Goal: Task Accomplishment & Management: Manage account settings

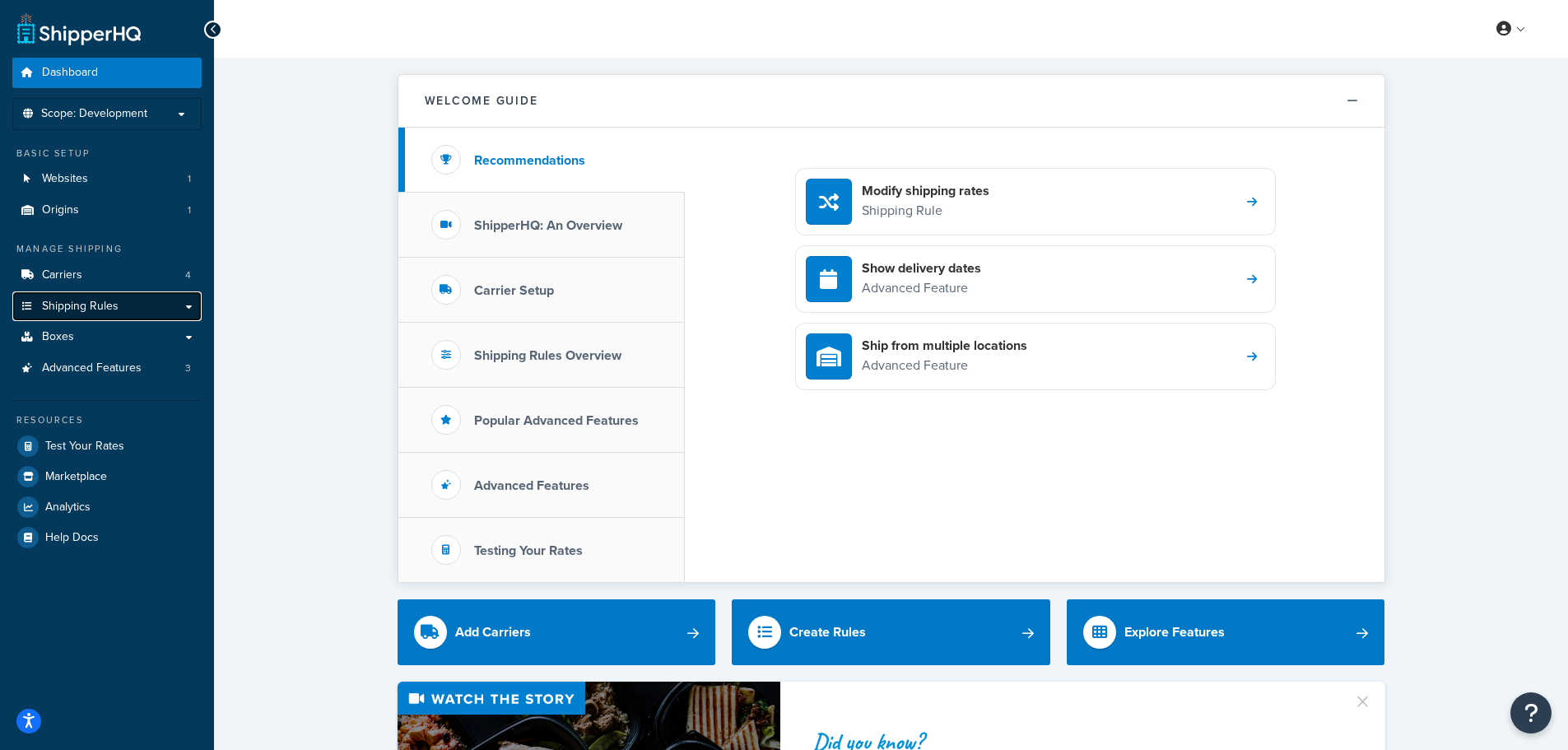
click at [103, 308] on span "Shipping Rules" at bounding box center [80, 307] width 77 height 14
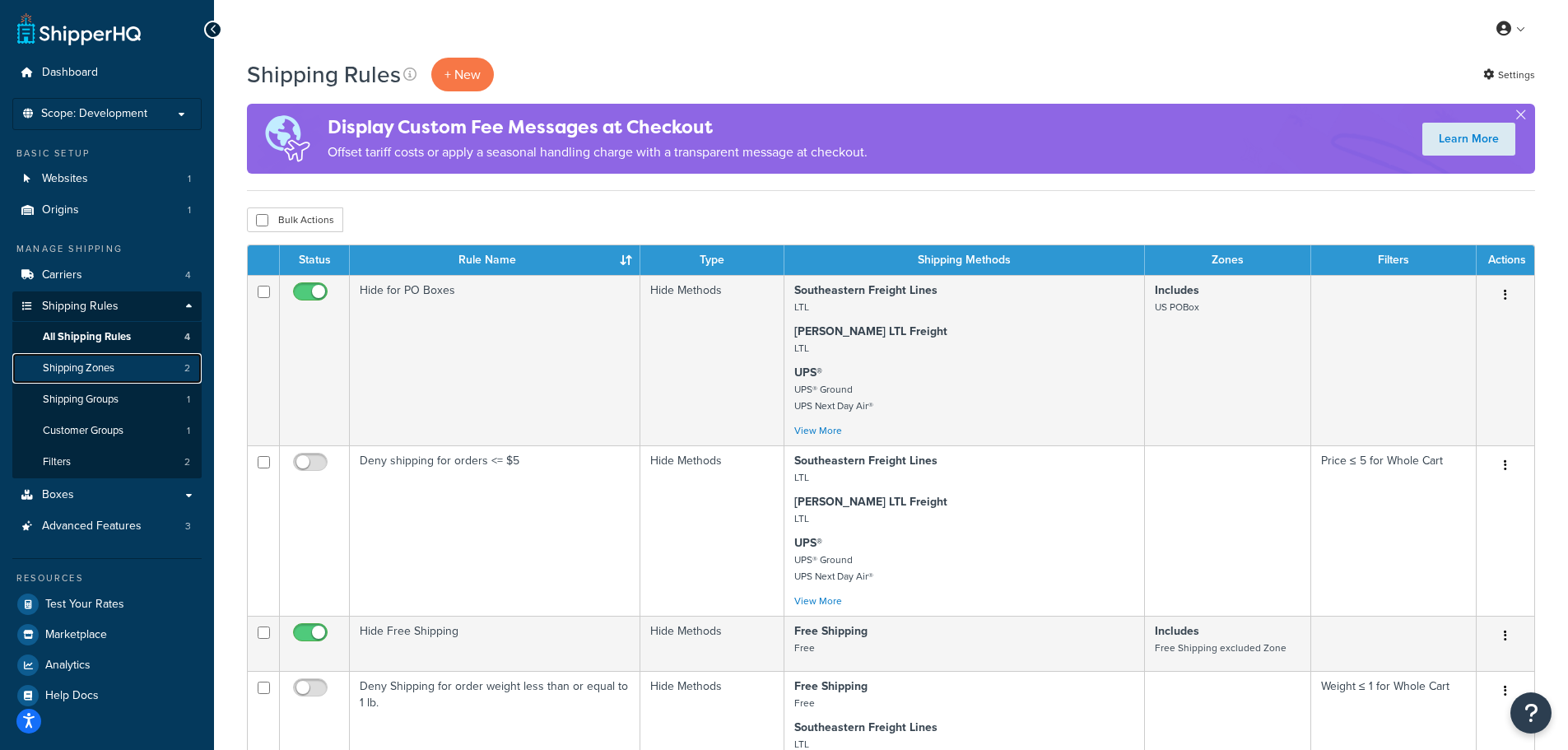
click at [109, 373] on span "Shipping Zones" at bounding box center [79, 368] width 72 height 14
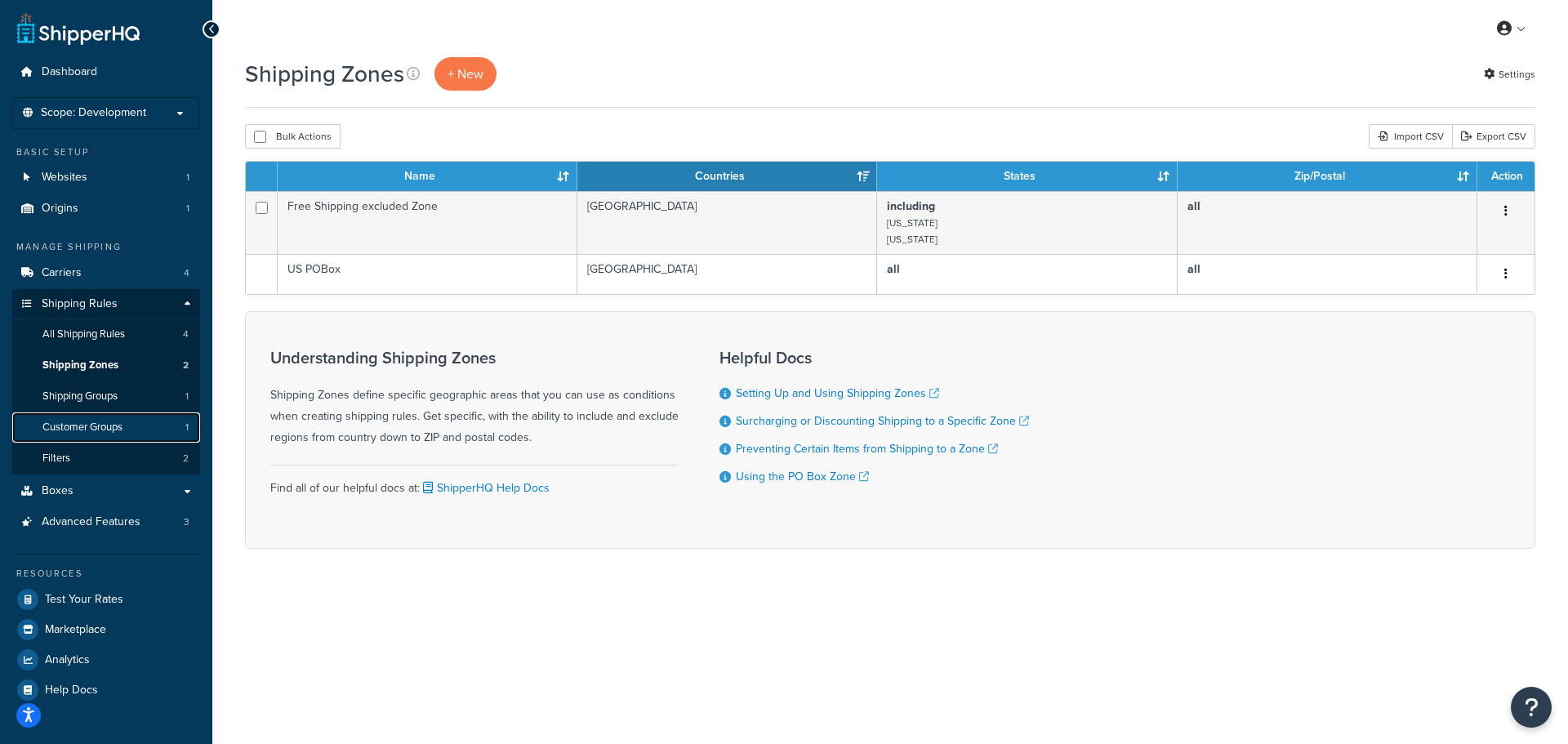
click at [135, 425] on link "Customer Groups 1" at bounding box center [106, 428] width 188 height 31
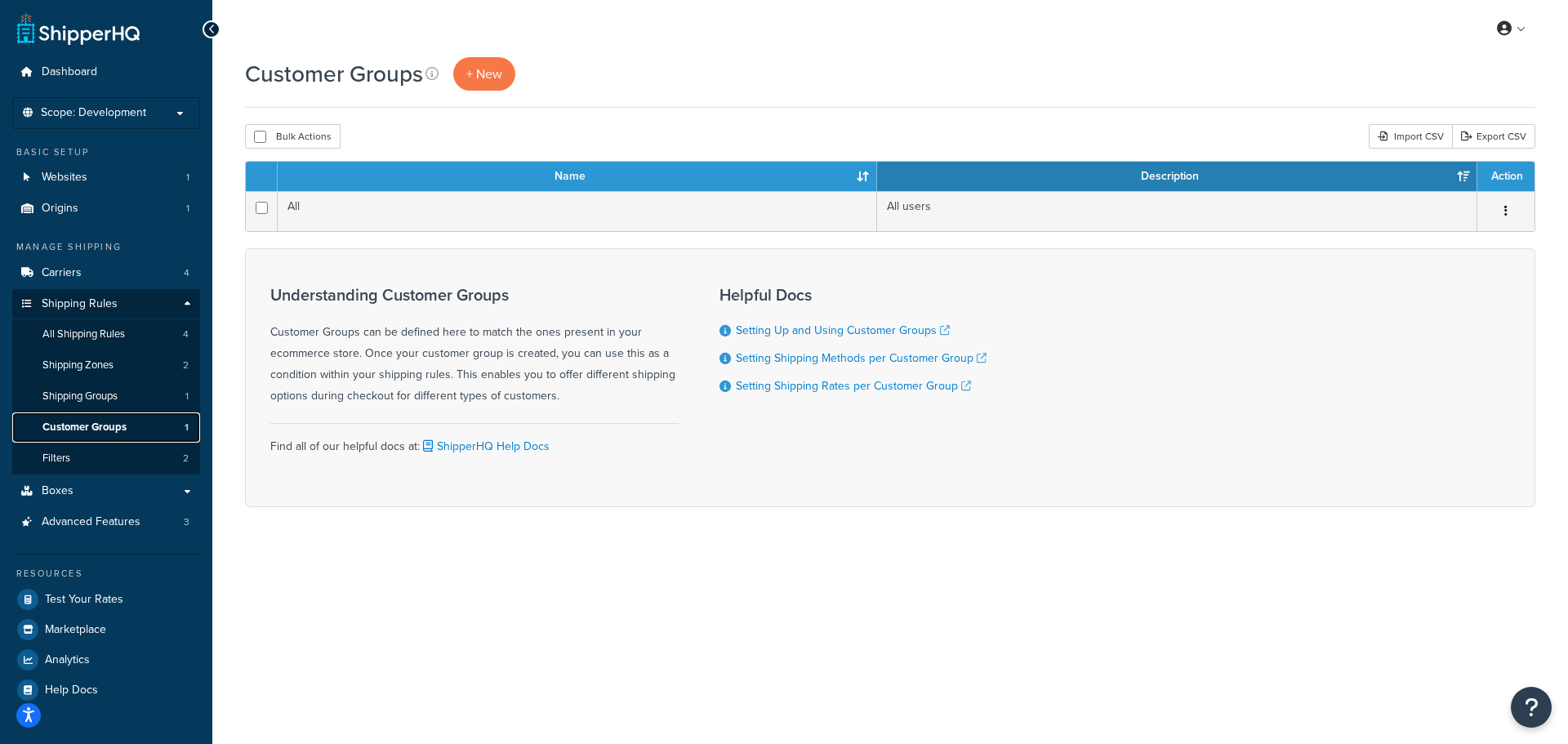
click at [112, 413] on link "Customer Groups 1" at bounding box center [106, 428] width 188 height 31
click at [461, 81] on link "+ New" at bounding box center [484, 74] width 62 height 34
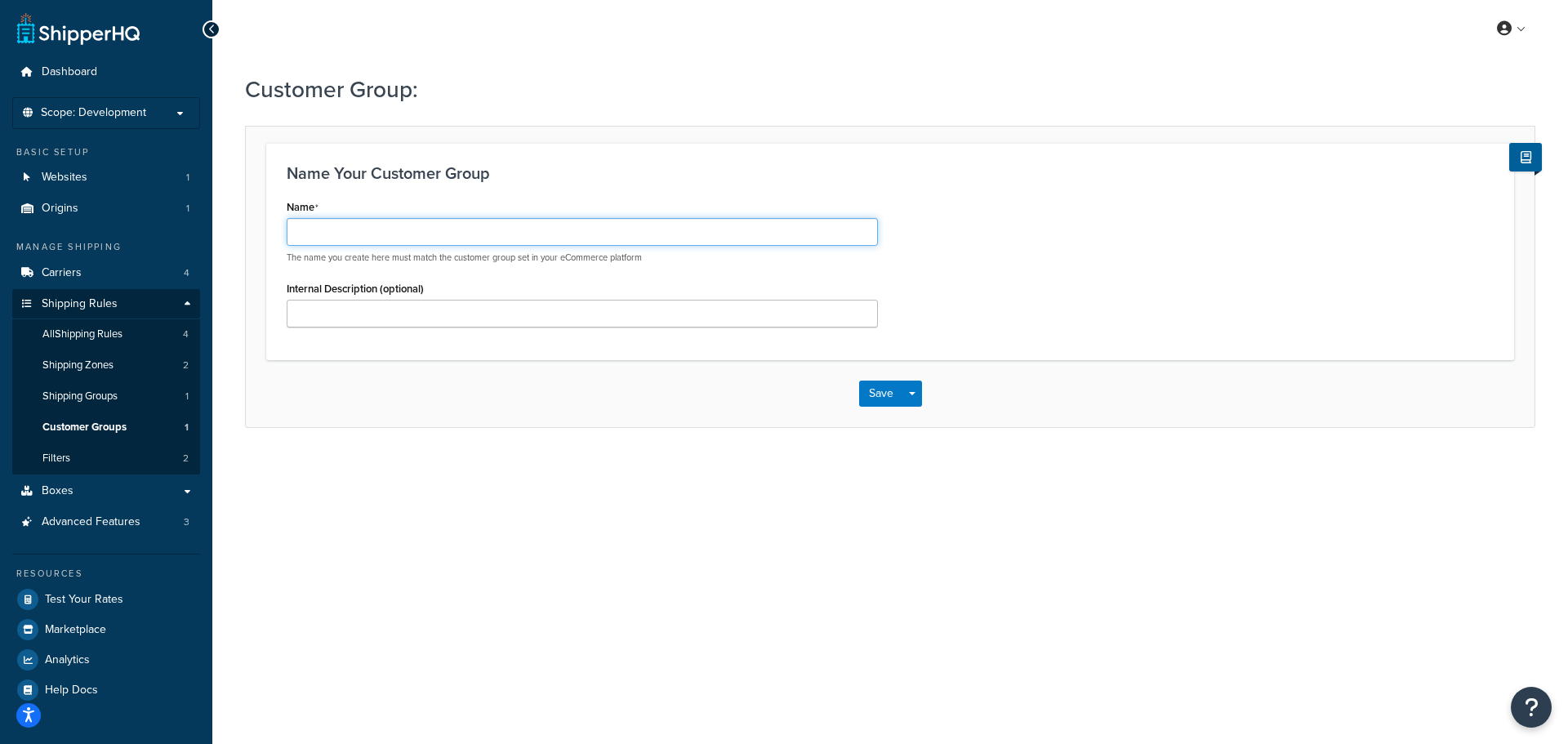
click at [483, 233] on input "Name" at bounding box center [582, 231] width 592 height 28
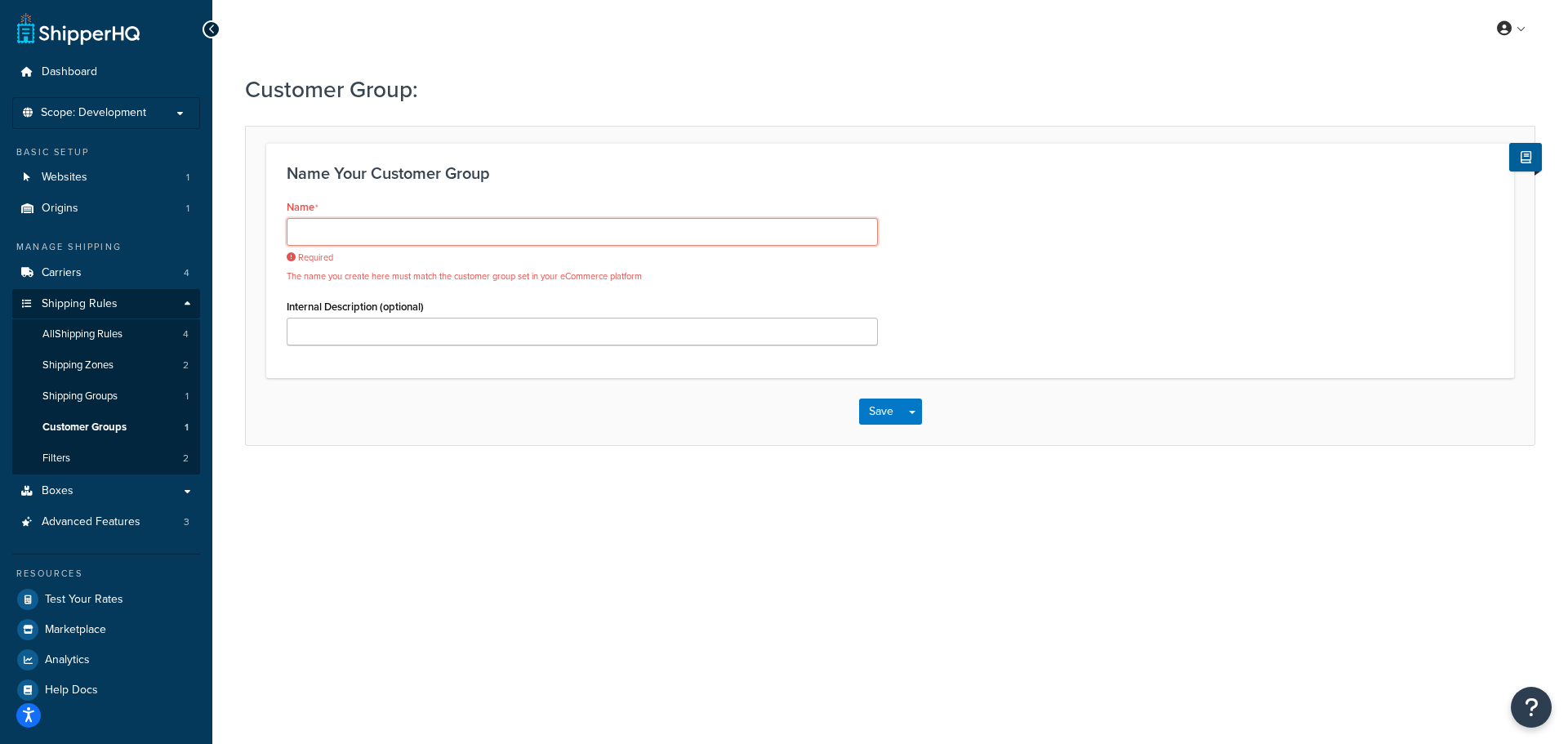
click at [460, 231] on input "Name" at bounding box center [582, 231] width 592 height 28
type input "G"
click at [403, 225] on input "Name" at bounding box center [582, 231] width 592 height 28
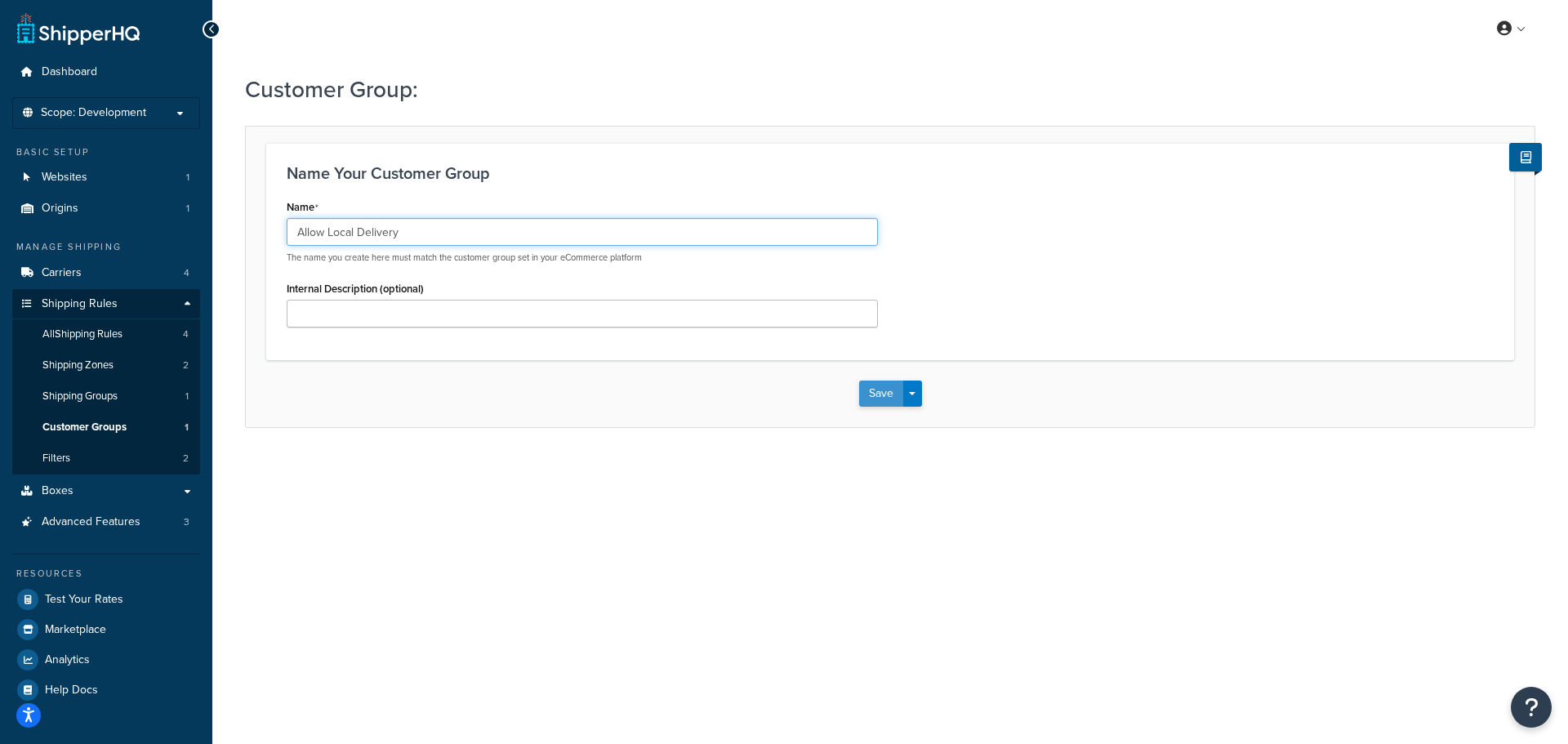
type input "Allow Local Delivery"
click at [892, 391] on button "Save" at bounding box center [881, 393] width 44 height 26
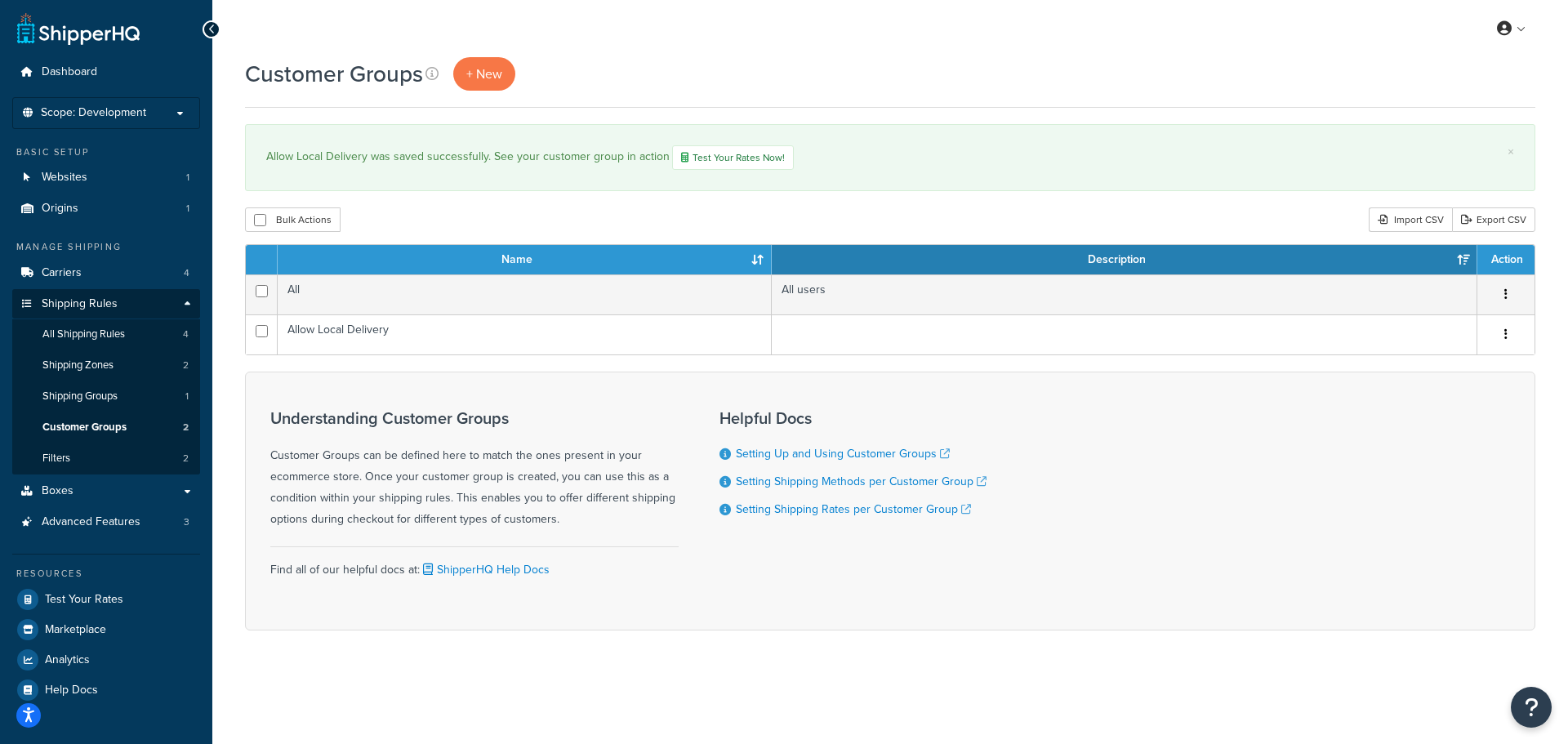
drag, startPoint x: 477, startPoint y: 336, endPoint x: 481, endPoint y: 369, distance: 33.2
click at [481, 369] on form "Name Description Action All All users Duplicate Allow Local Delivery Edit Dupli…" at bounding box center [890, 437] width 1290 height 386
click at [498, 75] on span "+ New" at bounding box center [484, 74] width 36 height 19
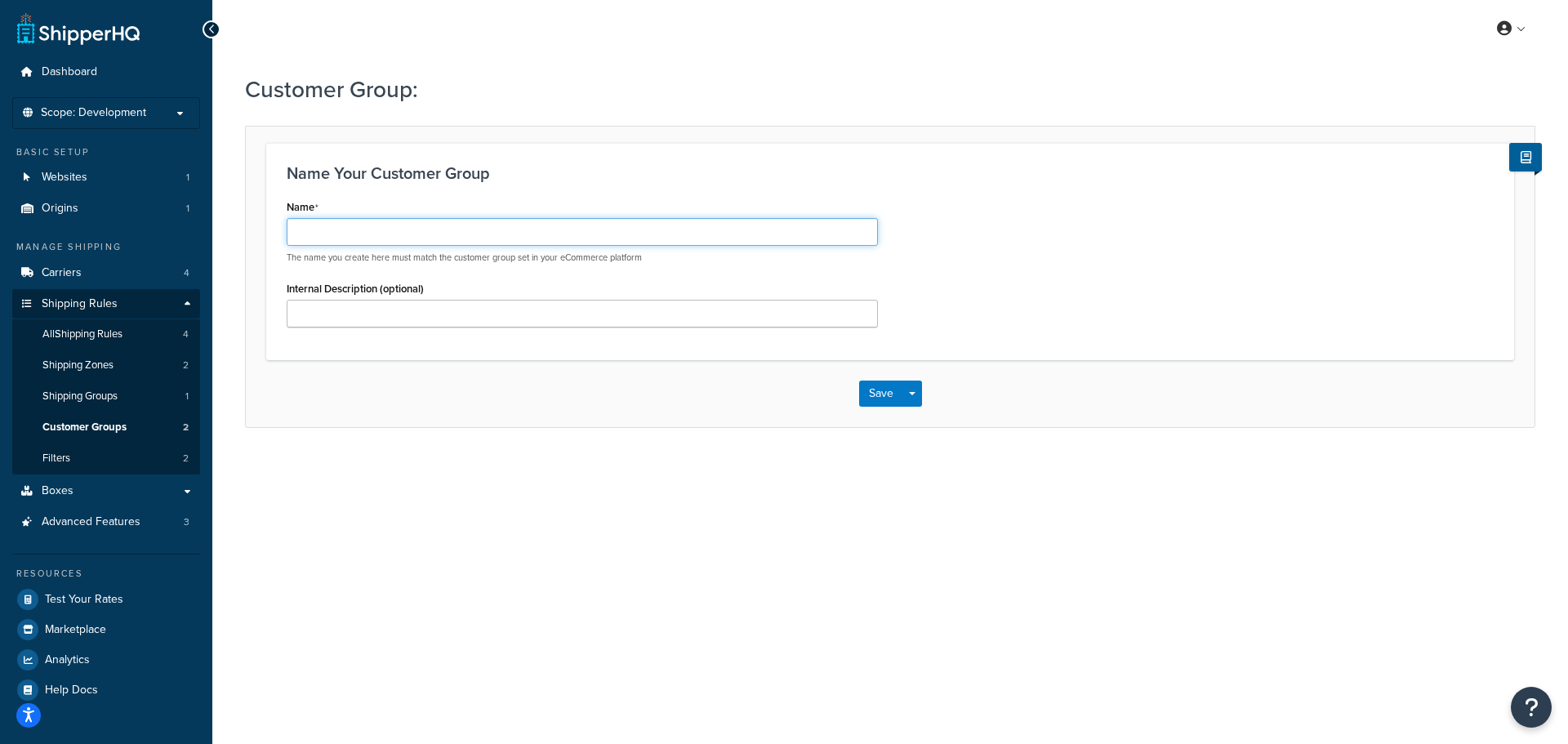
click at [401, 242] on input "Name" at bounding box center [582, 231] width 592 height 28
type input "Allow Will Call"
click at [941, 265] on div "Name Allow Will Call The name you create here must match the customer group set…" at bounding box center [890, 267] width 1232 height 144
click at [873, 393] on button "Save" at bounding box center [881, 393] width 44 height 26
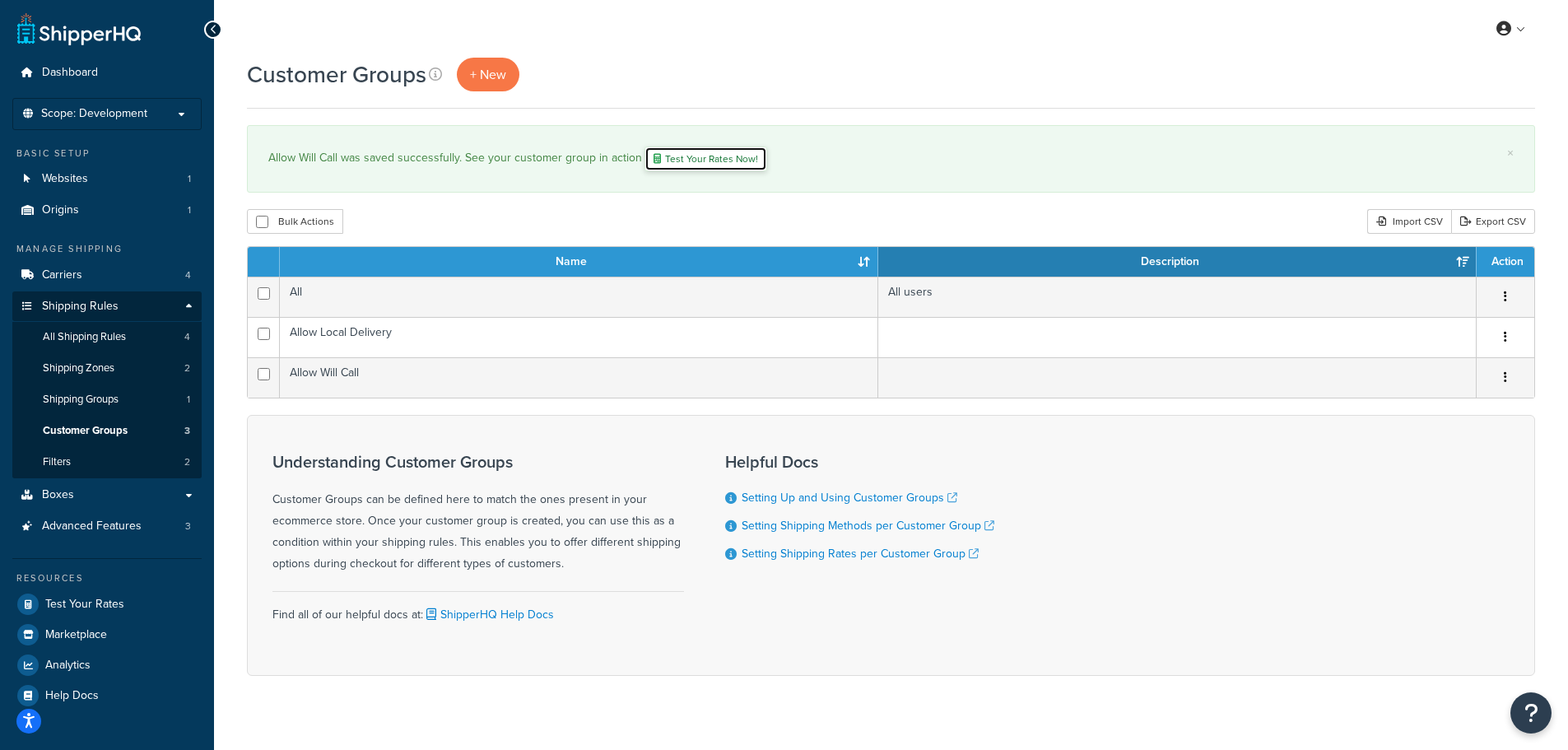
click at [725, 164] on link "Test Your Rates Now!" at bounding box center [706, 159] width 123 height 25
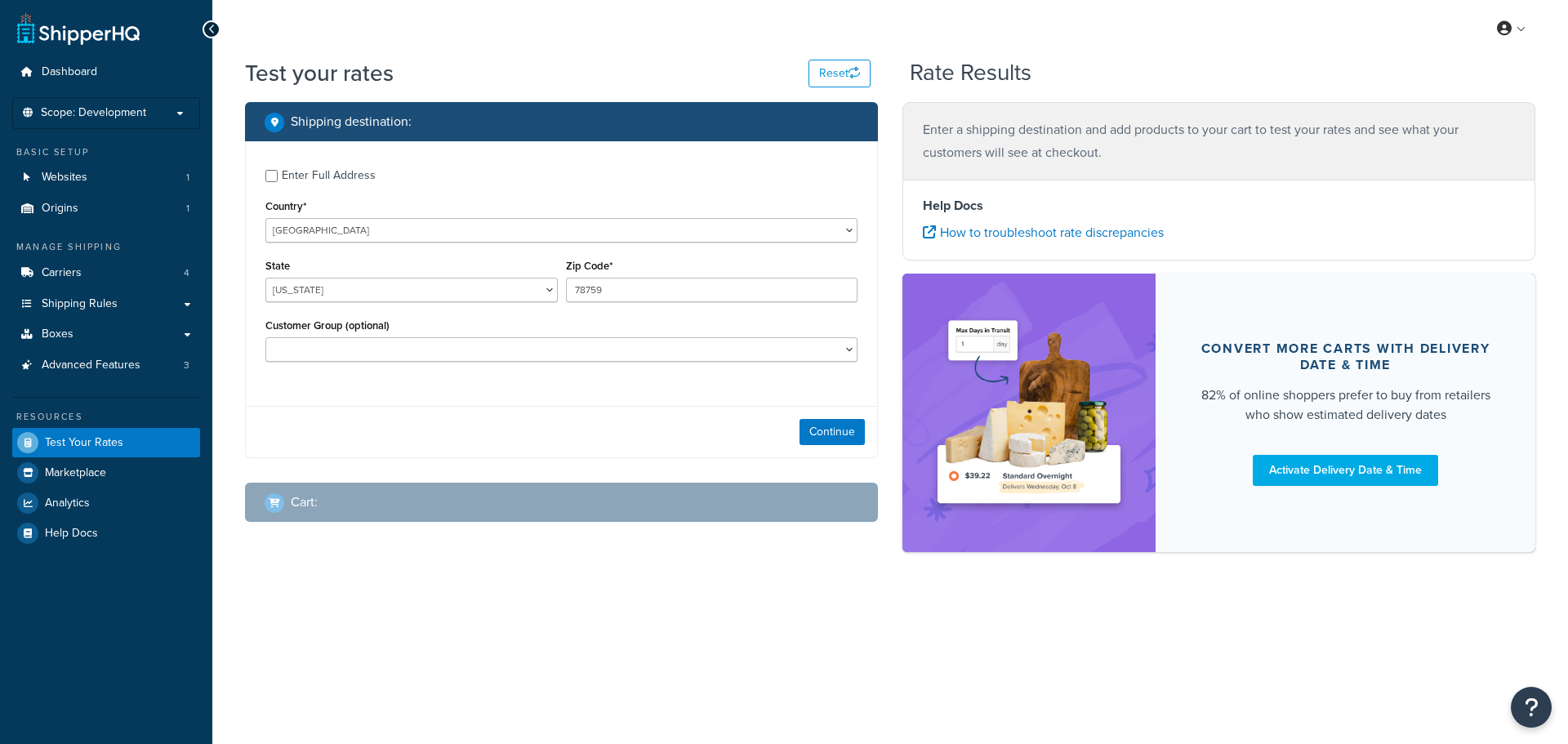
select select "[GEOGRAPHIC_DATA]"
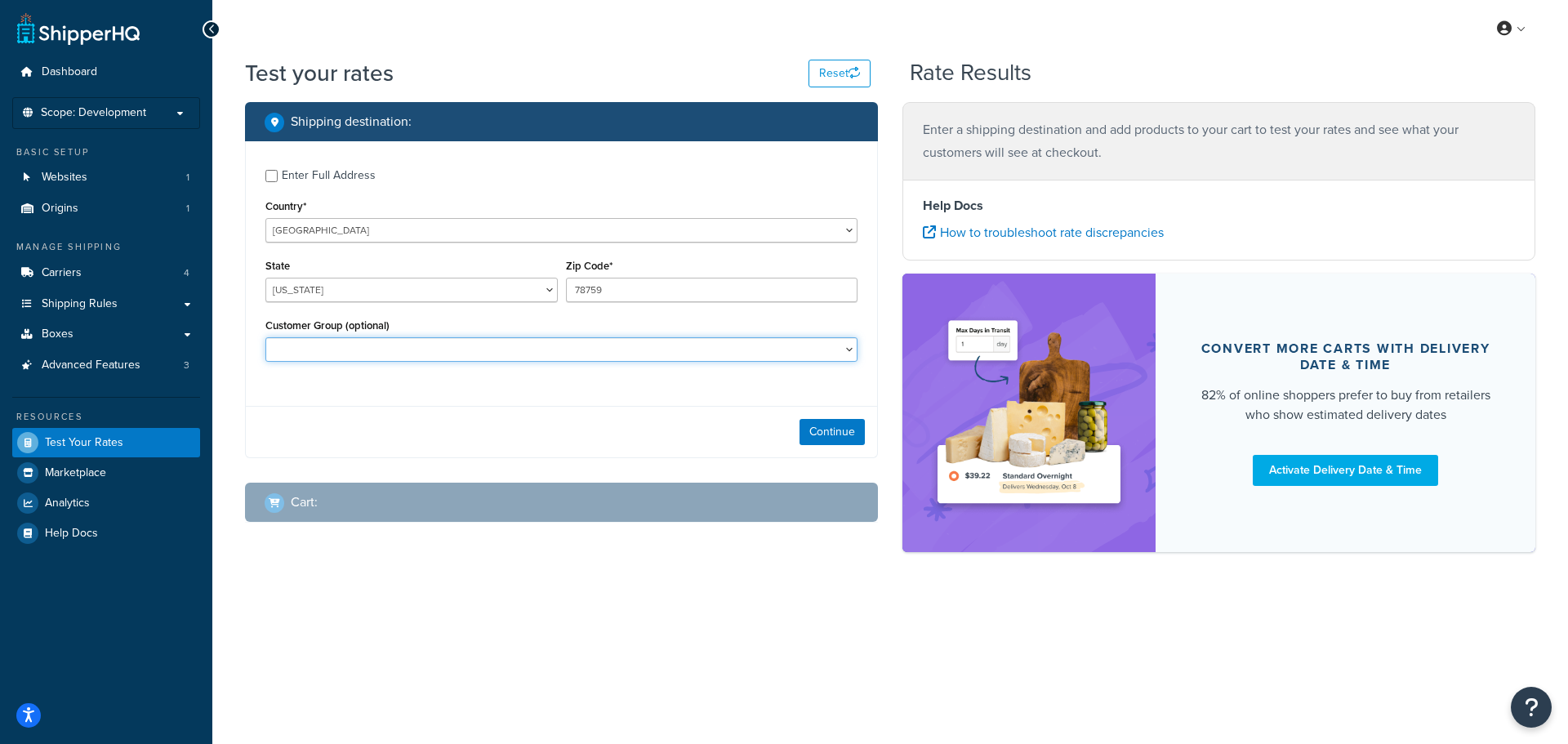
click at [598, 347] on select "Allow Local Delivery Allow Will Call" at bounding box center [561, 349] width 592 height 25
click at [379, 344] on select "Allow Local Delivery Allow Will Call" at bounding box center [561, 349] width 592 height 25
